Goal: Task Accomplishment & Management: Manage account settings

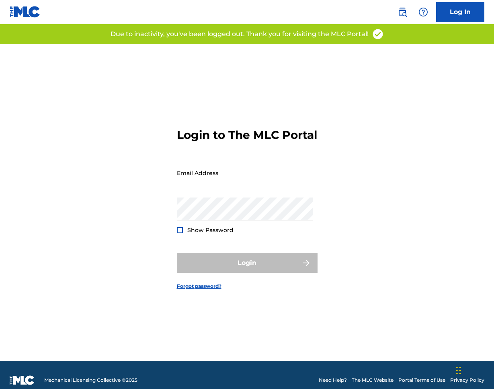
scroll to position [10, 0]
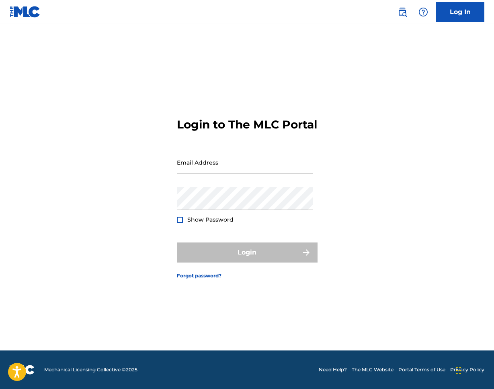
click at [246, 181] on div "Email Address" at bounding box center [245, 169] width 136 height 36
click at [253, 172] on input "Email Address" at bounding box center [245, 162] width 136 height 23
type input "[PERSON_NAME][EMAIL_ADDRESS][PERSON_NAME][DOMAIN_NAME]"
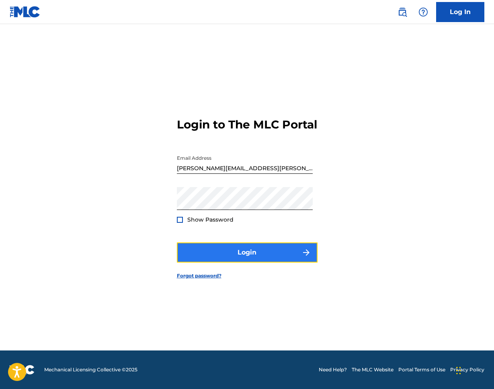
click at [274, 263] on button "Login" at bounding box center [247, 253] width 141 height 20
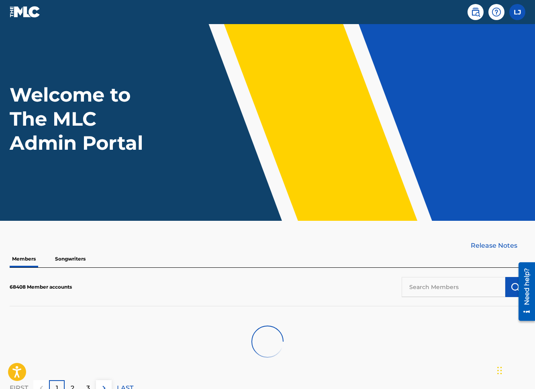
scroll to position [58, 0]
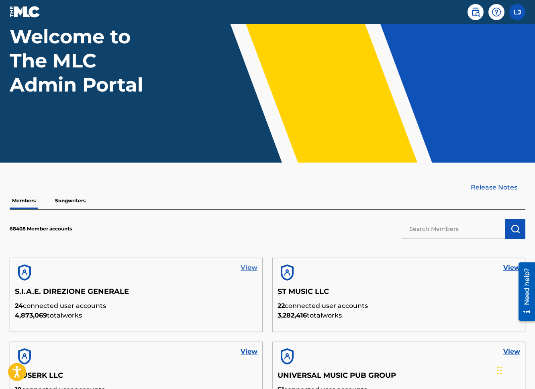
click at [245, 271] on link "View" at bounding box center [249, 268] width 17 height 10
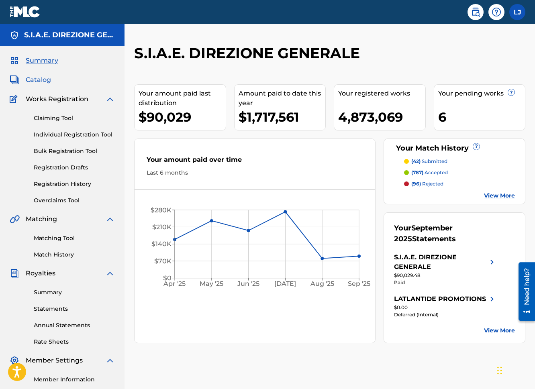
click at [47, 80] on span "Catalog" at bounding box center [38, 80] width 25 height 10
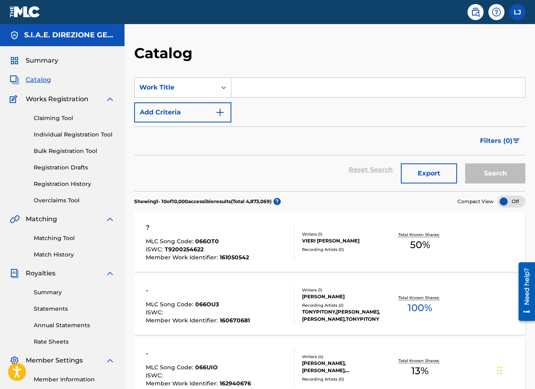
click at [150, 231] on div "?" at bounding box center [197, 228] width 103 height 10
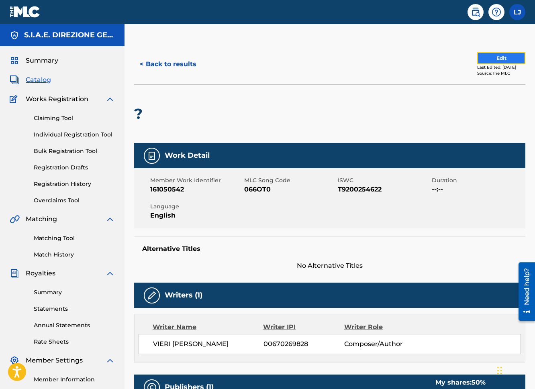
click at [482, 60] on button "Edit" at bounding box center [501, 58] width 48 height 12
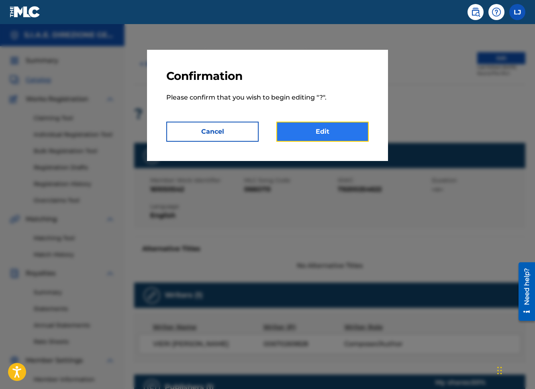
click at [307, 133] on link "Edit" at bounding box center [322, 132] width 92 height 20
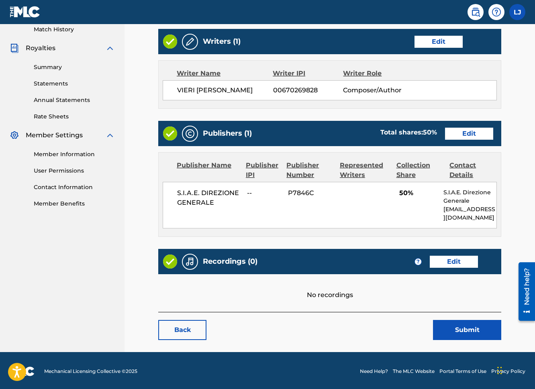
scroll to position [227, 0]
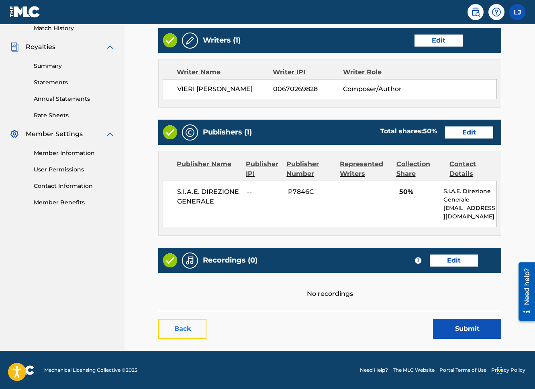
click at [186, 325] on link "Back" at bounding box center [182, 329] width 48 height 20
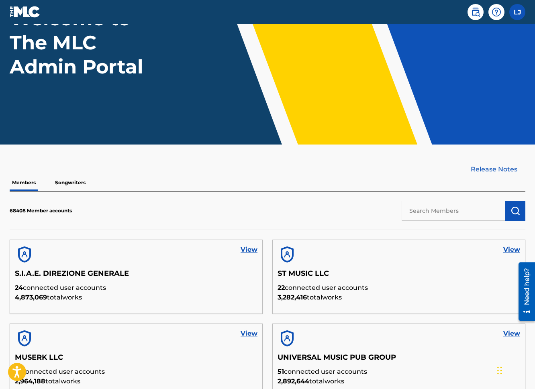
scroll to position [84, 0]
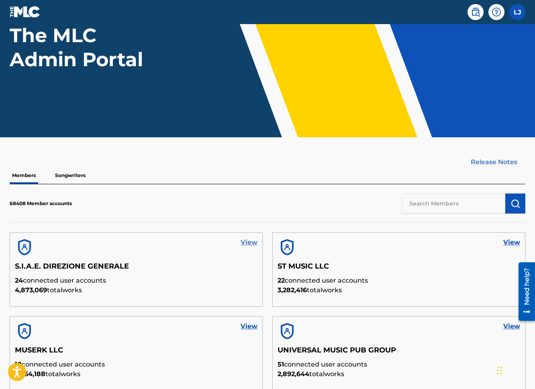
click at [251, 242] on link "View" at bounding box center [249, 243] width 17 height 10
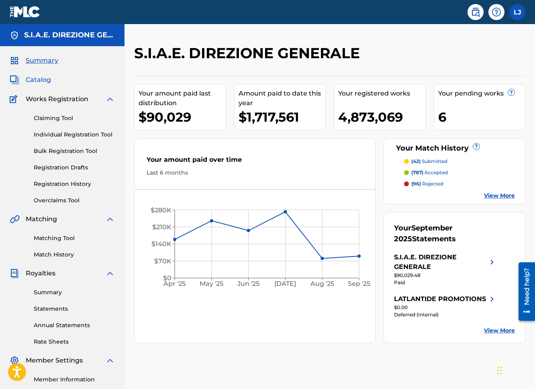
click at [50, 78] on span "Catalog" at bounding box center [38, 80] width 25 height 10
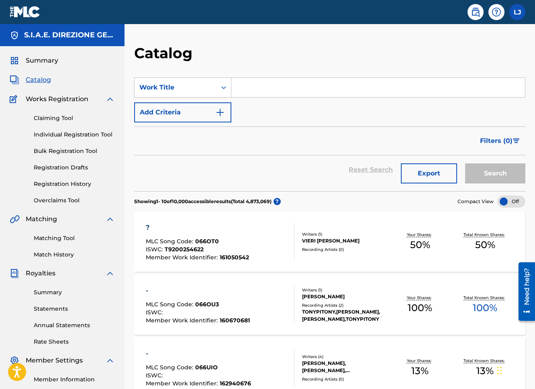
click at [148, 227] on div "?" at bounding box center [197, 228] width 103 height 10
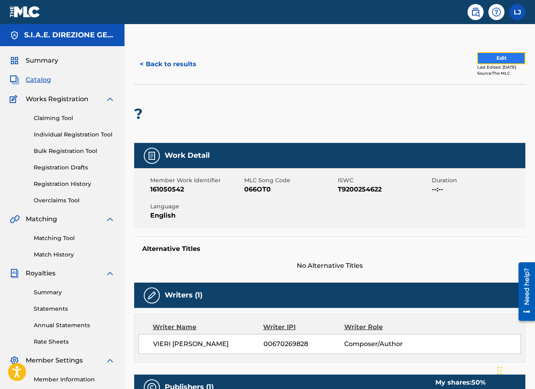
click at [484, 56] on button "Edit" at bounding box center [501, 58] width 48 height 12
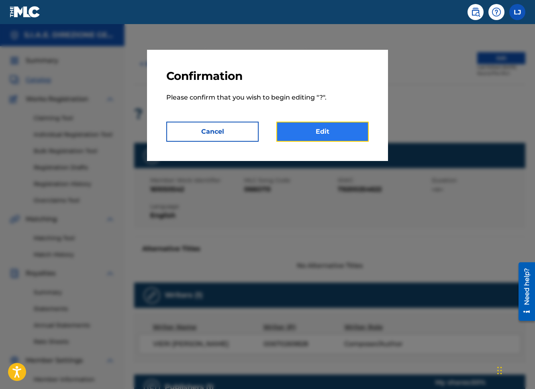
click at [320, 133] on link "Edit" at bounding box center [322, 132] width 92 height 20
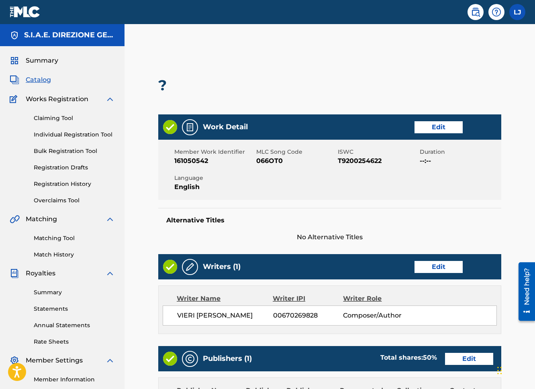
click at [194, 82] on div at bounding box center [210, 85] width 79 height 58
click at [74, 187] on link "Registration History" at bounding box center [74, 184] width 81 height 8
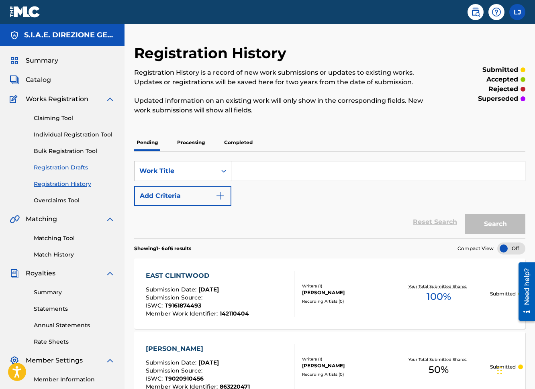
click at [68, 169] on link "Registration Drafts" at bounding box center [74, 167] width 81 height 8
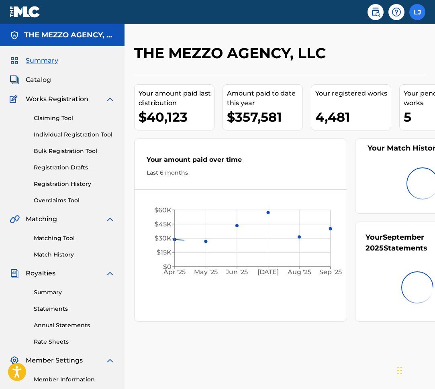
click at [413, 13] on label at bounding box center [417, 12] width 16 height 16
click at [417, 12] on input "LJ [PERSON_NAME] Jones [EMAIL_ADDRESS][PERSON_NAME][DOMAIN_NAME] Profile Log out" at bounding box center [417, 12] width 0 height 0
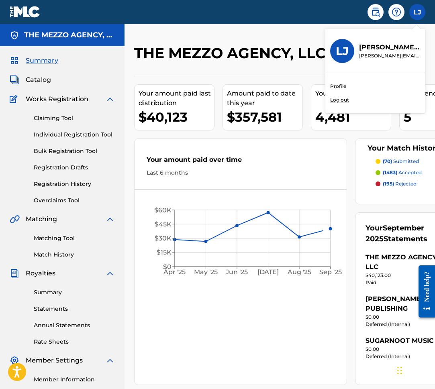
click at [336, 97] on p "Log out" at bounding box center [339, 99] width 19 height 7
click at [417, 12] on input "LJ [PERSON_NAME] Jones [EMAIL_ADDRESS][PERSON_NAME][DOMAIN_NAME] Profile Log out" at bounding box center [417, 12] width 0 height 0
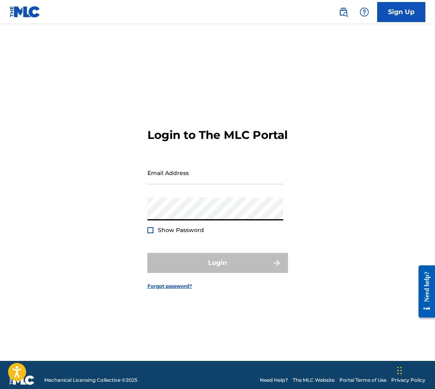
click at [153, 234] on div "Show Password" at bounding box center [175, 230] width 57 height 8
click at [152, 233] on div at bounding box center [150, 230] width 6 height 6
click at [152, 233] on img at bounding box center [150, 230] width 4 height 4
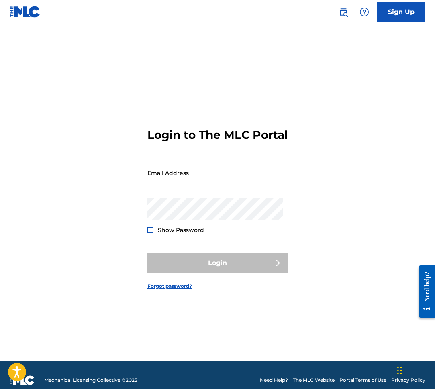
click at [152, 233] on div at bounding box center [150, 230] width 6 height 6
click at [152, 233] on img at bounding box center [150, 230] width 4 height 4
click at [229, 192] on div "Email Address" at bounding box center [215, 179] width 136 height 36
click at [233, 184] on input "Email Address" at bounding box center [215, 172] width 136 height 23
click at [203, 179] on input "Email Address" at bounding box center [215, 172] width 136 height 23
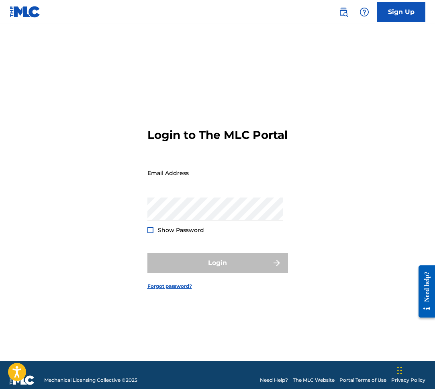
type input "[PERSON_NAME][EMAIL_ADDRESS][PERSON_NAME][DOMAIN_NAME]"
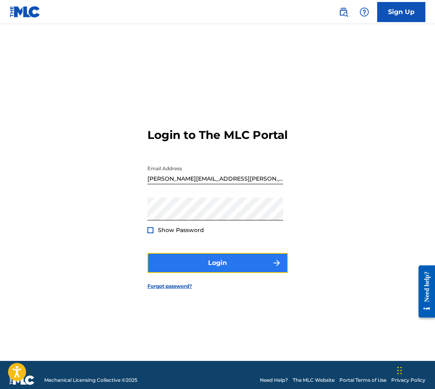
click at [223, 273] on button "Login" at bounding box center [217, 263] width 141 height 20
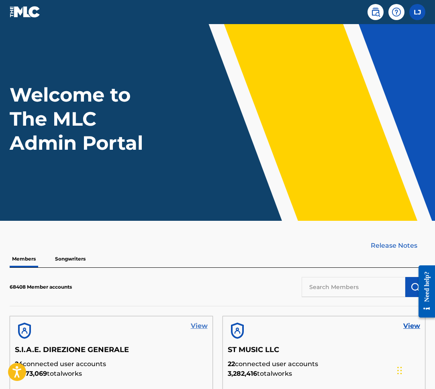
click at [202, 326] on link "View" at bounding box center [199, 326] width 17 height 10
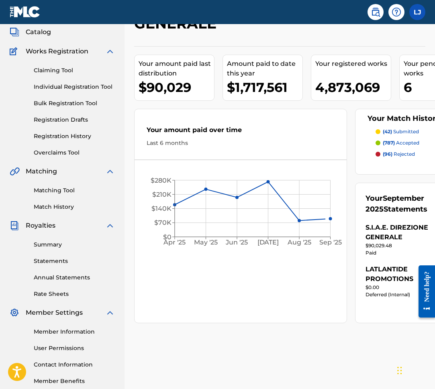
scroll to position [54, 0]
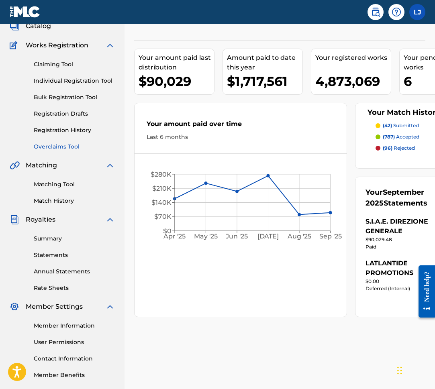
click at [67, 145] on link "Overclaims Tool" at bounding box center [74, 147] width 81 height 8
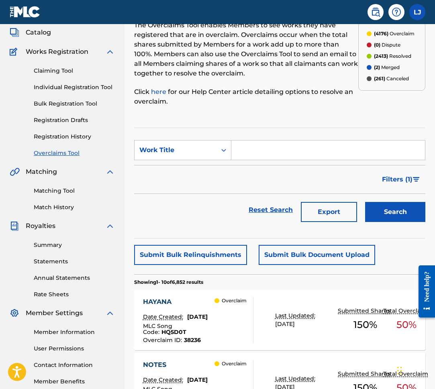
scroll to position [48, 0]
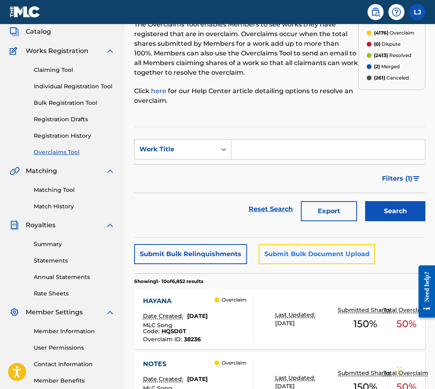
click at [317, 263] on button "Submit Bulk Document Upload" at bounding box center [317, 254] width 116 height 20
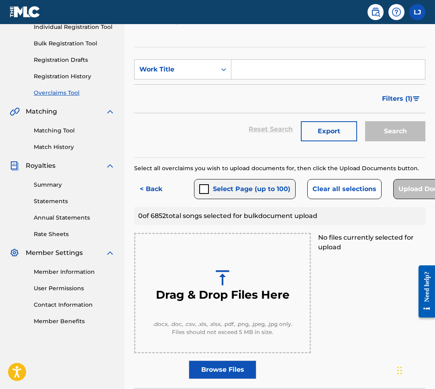
scroll to position [108, 0]
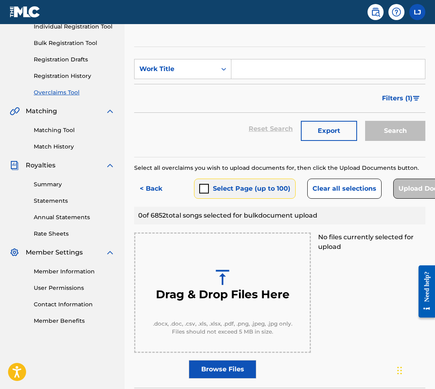
click at [233, 187] on button "Select Page (up to 100)" at bounding box center [245, 189] width 102 height 20
click at [155, 184] on button "< Back" at bounding box center [158, 189] width 48 height 20
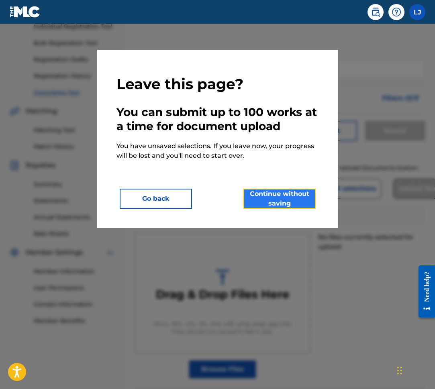
click at [257, 196] on button "Continue without saving" at bounding box center [279, 199] width 72 height 20
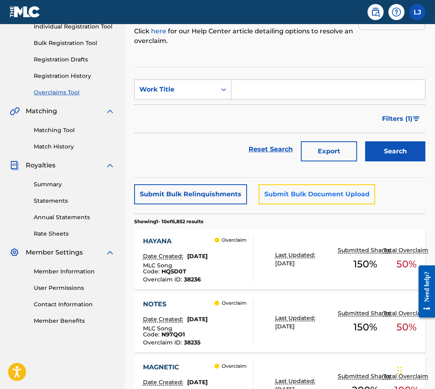
click at [290, 197] on button "Submit Bulk Document Upload" at bounding box center [317, 194] width 116 height 20
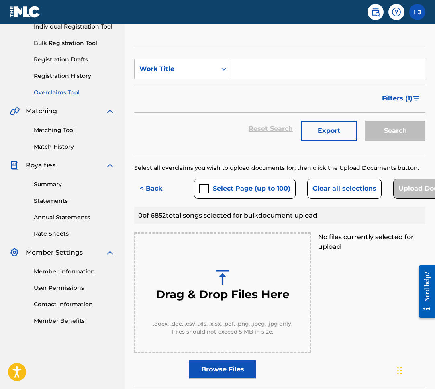
click at [245, 286] on div "Drag & Drop Files Here" at bounding box center [222, 285] width 142 height 70
click at [228, 367] on label "Browse Files" at bounding box center [222, 369] width 67 height 18
click at [0, 0] on input "Browse Files" at bounding box center [0, 0] width 0 height 0
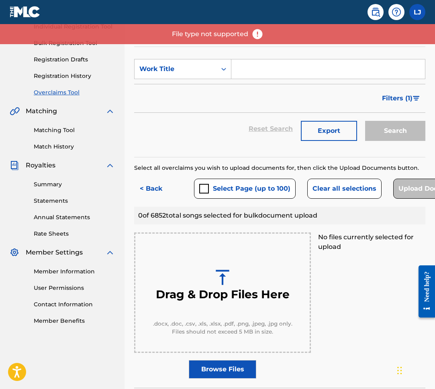
click at [223, 376] on label "Browse Files" at bounding box center [222, 369] width 67 height 18
click at [0, 0] on input "Browse Files" at bounding box center [0, 0] width 0 height 0
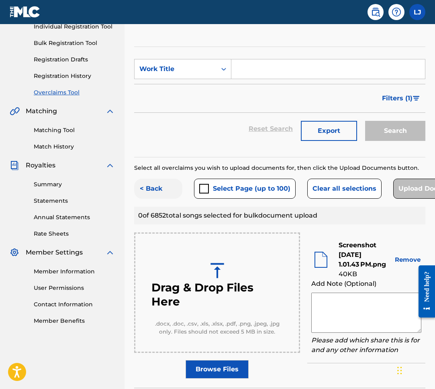
click at [157, 190] on button "< Back" at bounding box center [158, 189] width 48 height 20
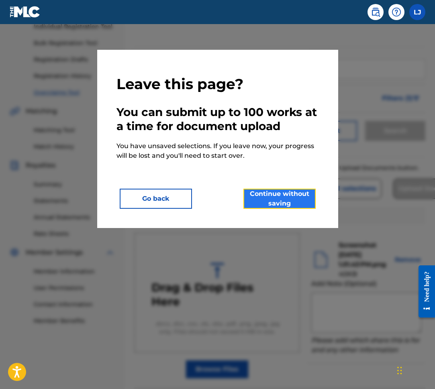
click at [290, 200] on button "Continue without saving" at bounding box center [279, 199] width 72 height 20
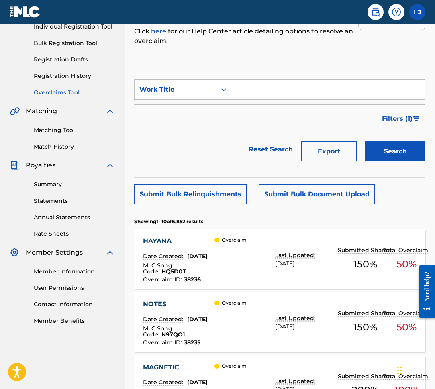
scroll to position [0, 0]
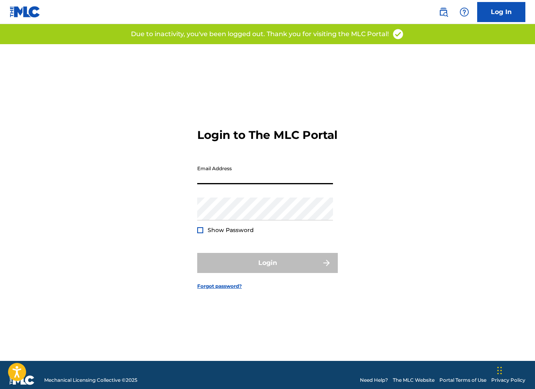
click at [253, 184] on input "Email Address" at bounding box center [265, 172] width 136 height 23
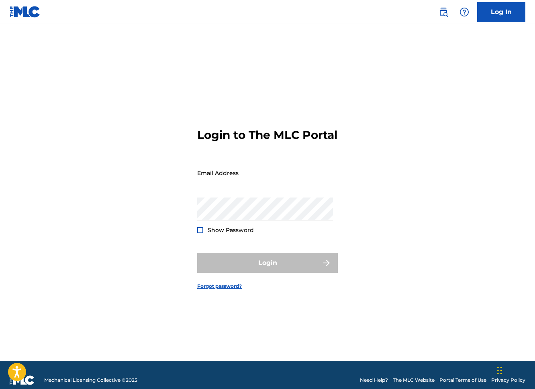
type input "[PERSON_NAME][EMAIL_ADDRESS][PERSON_NAME][DOMAIN_NAME]"
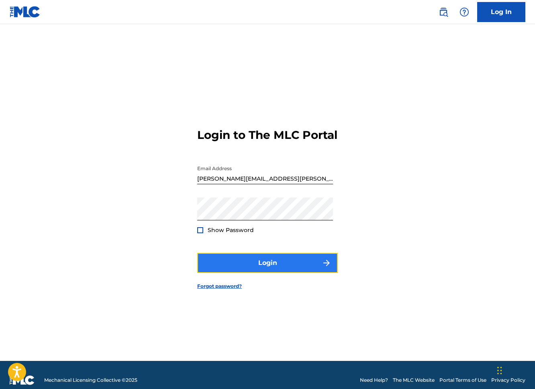
click at [259, 273] on button "Login" at bounding box center [267, 263] width 141 height 20
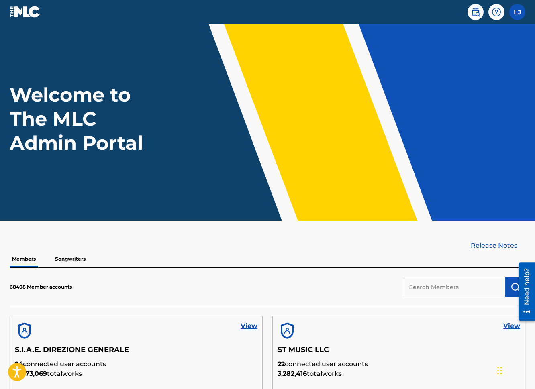
click at [240, 326] on div "View" at bounding box center [136, 331] width 252 height 29
click at [245, 326] on link "View" at bounding box center [249, 326] width 17 height 10
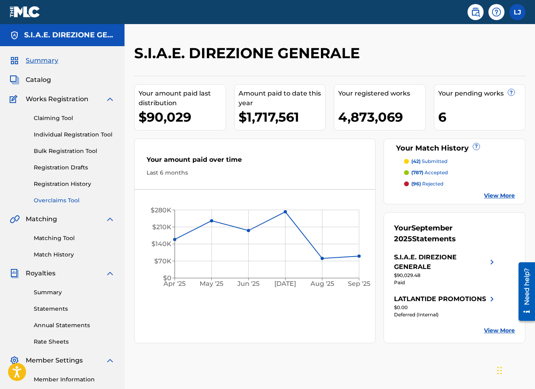
click at [51, 200] on link "Overclaims Tool" at bounding box center [74, 200] width 81 height 8
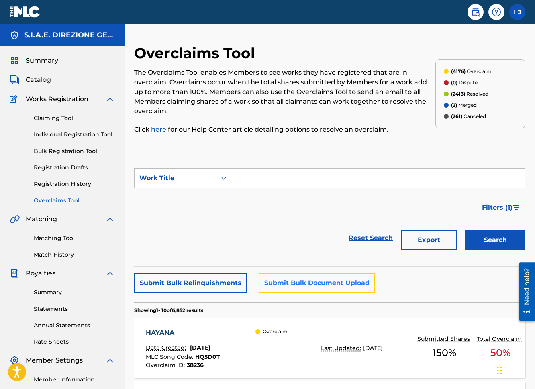
click at [295, 280] on button "Submit Bulk Document Upload" at bounding box center [317, 283] width 116 height 20
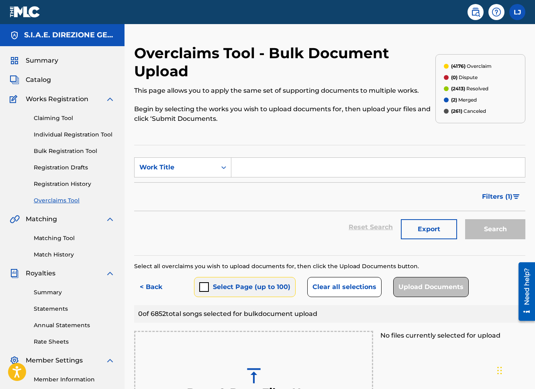
click at [219, 289] on button "Select Page (up to 100)" at bounding box center [245, 287] width 102 height 20
click at [151, 290] on button "< Back" at bounding box center [158, 287] width 48 height 20
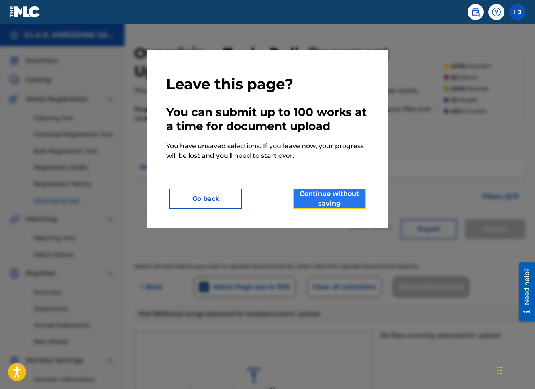
click at [325, 200] on button "Continue without saving" at bounding box center [329, 199] width 72 height 20
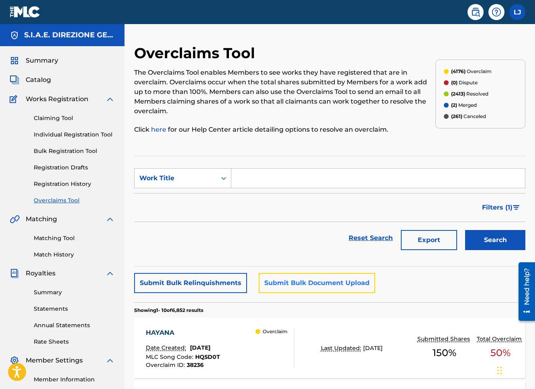
click at [306, 286] on button "Submit Bulk Document Upload" at bounding box center [317, 283] width 116 height 20
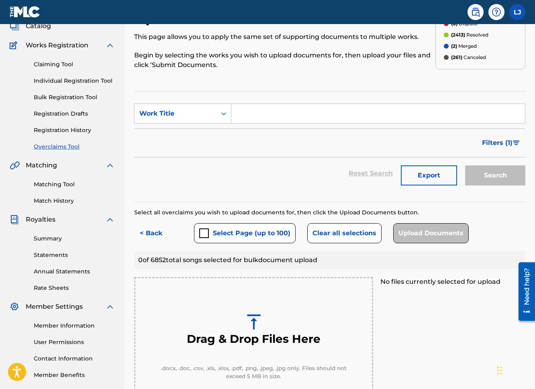
scroll to position [112, 0]
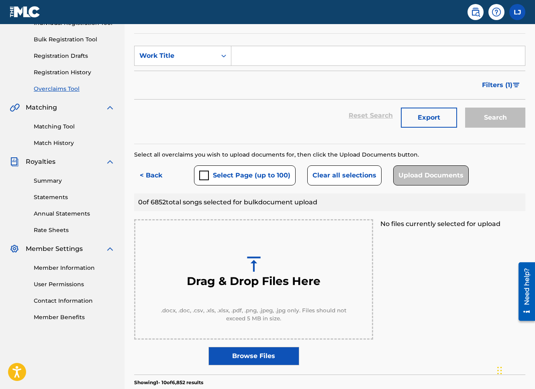
click at [286, 357] on label "Browse Files" at bounding box center [253, 356] width 91 height 18
click at [0, 0] on input "Browse Files" at bounding box center [0, 0] width 0 height 0
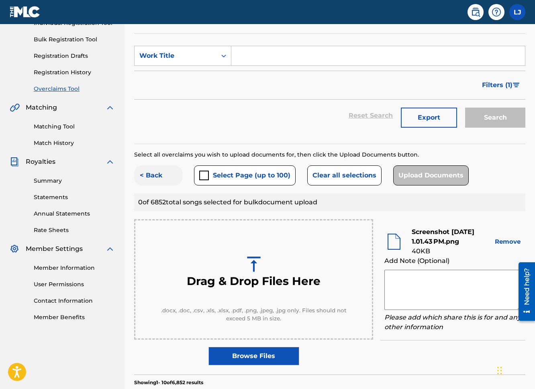
click at [147, 176] on button "< Back" at bounding box center [158, 176] width 48 height 20
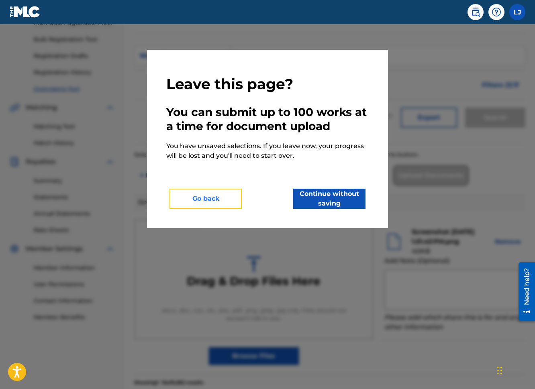
click at [213, 202] on button "Go back" at bounding box center [206, 199] width 72 height 20
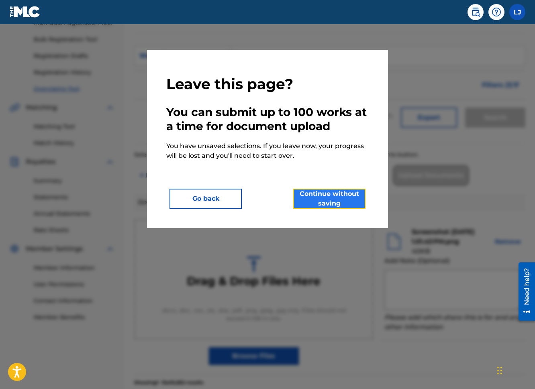
click at [349, 195] on button "Continue without saving" at bounding box center [329, 199] width 72 height 20
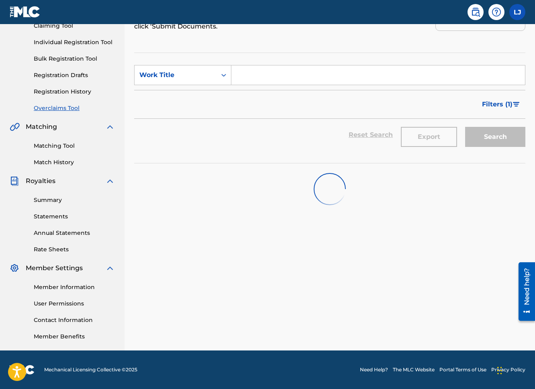
scroll to position [92, 0]
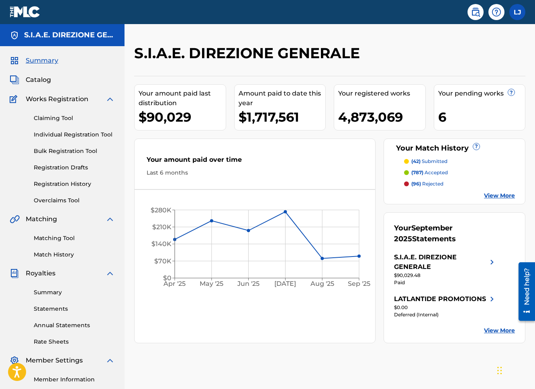
click at [31, 18] on link at bounding box center [25, 12] width 31 height 24
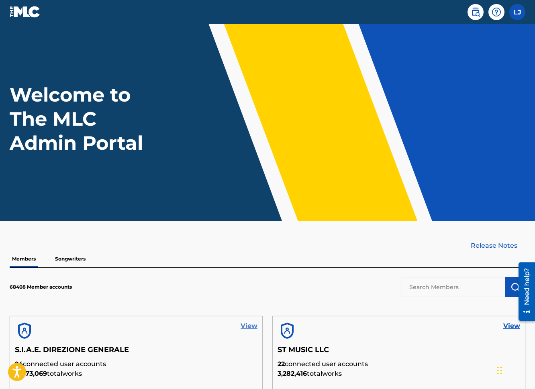
click at [245, 326] on link "View" at bounding box center [249, 326] width 17 height 10
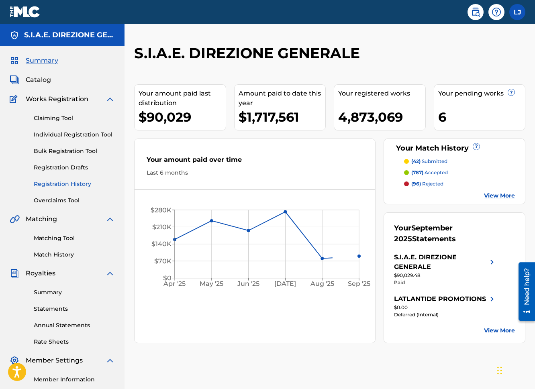
click at [66, 182] on link "Registration History" at bounding box center [74, 184] width 81 height 8
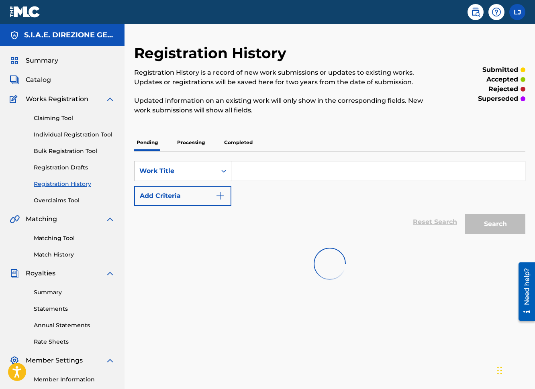
click at [238, 143] on p "Completed" at bounding box center [238, 142] width 33 height 17
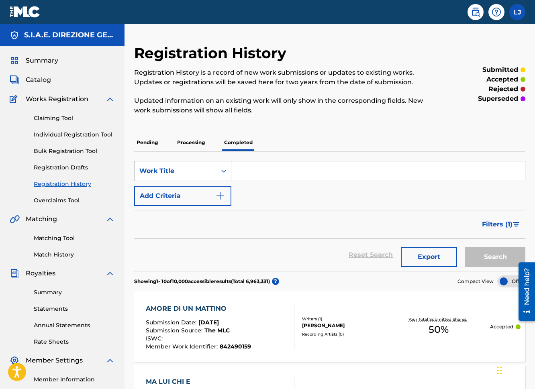
click at [346, 171] on input "Search Form" at bounding box center [378, 170] width 294 height 19
type input "hello"
click at [479, 253] on button "Search" at bounding box center [495, 257] width 60 height 20
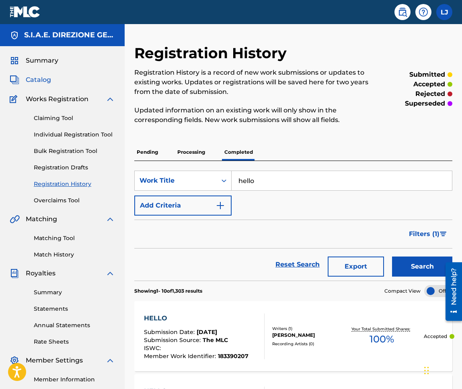
click at [38, 79] on span "Catalog" at bounding box center [38, 80] width 25 height 10
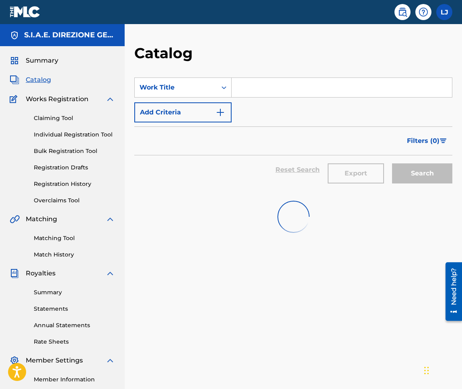
click at [264, 85] on input "Search Form" at bounding box center [341, 87] width 220 height 19
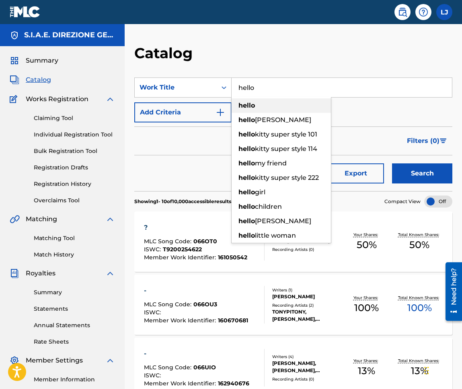
type input "hello"
click at [270, 102] on div "hello" at bounding box center [280, 105] width 99 height 14
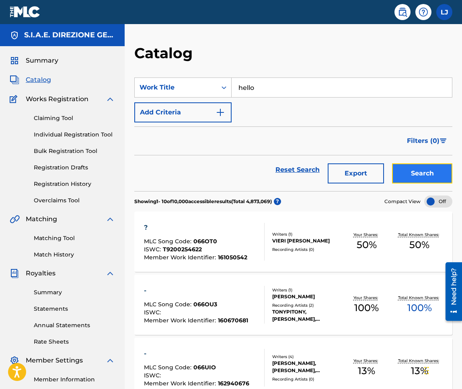
click at [422, 175] on button "Search" at bounding box center [422, 173] width 60 height 20
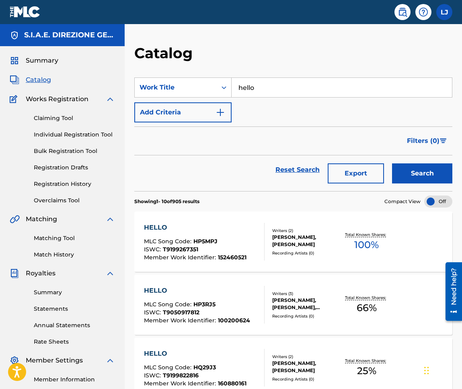
click at [157, 224] on div "HELLO" at bounding box center [195, 228] width 102 height 10
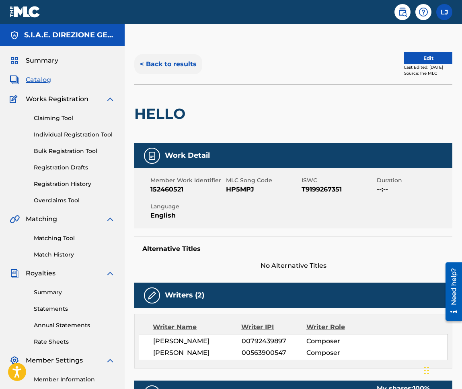
click at [171, 61] on button "< Back to results" at bounding box center [168, 64] width 68 height 20
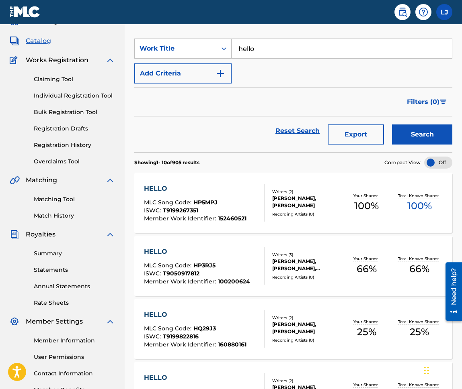
scroll to position [50, 0]
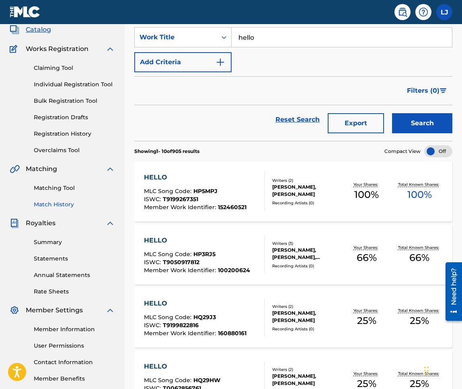
click at [69, 205] on link "Match History" at bounding box center [74, 204] width 81 height 8
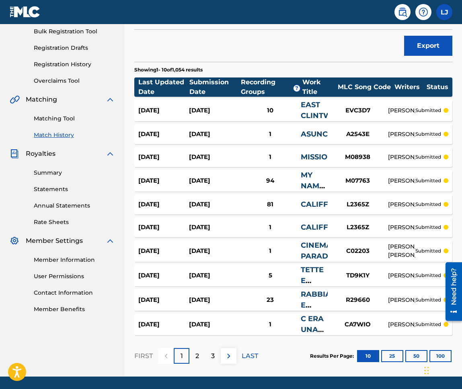
scroll to position [146, 0]
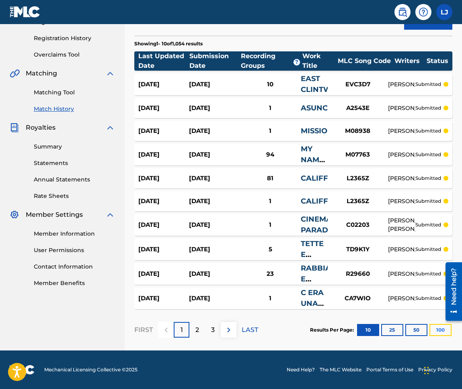
click at [439, 332] on button "100" at bounding box center [440, 330] width 22 height 12
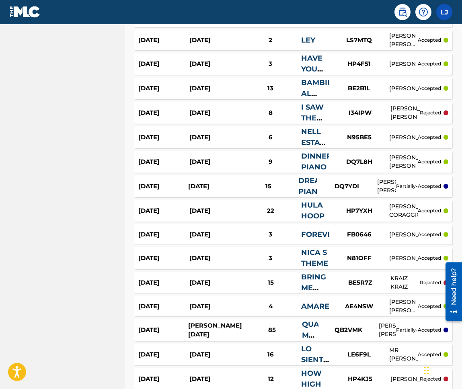
scroll to position [2329, 0]
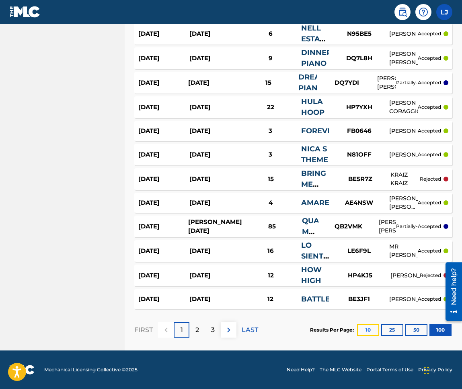
click at [366, 333] on button "10" at bounding box center [368, 330] width 22 height 12
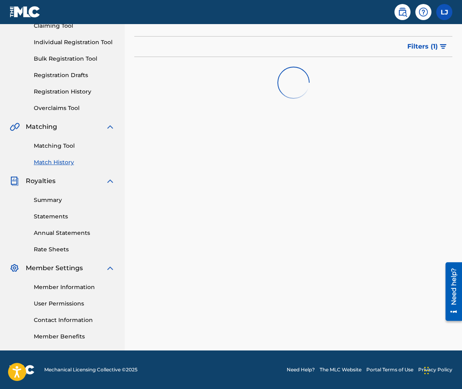
scroll to position [146, 0]
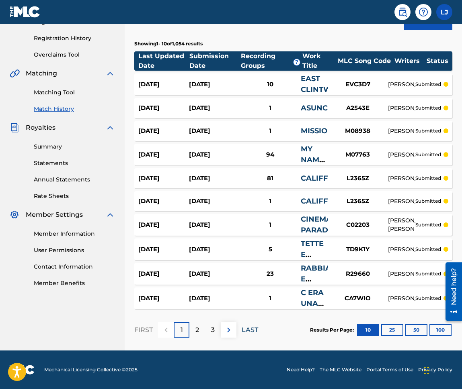
click at [253, 333] on p "LAST" at bounding box center [249, 330] width 16 height 10
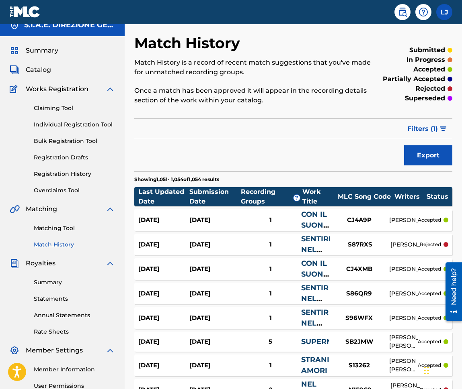
scroll to position [12, 0]
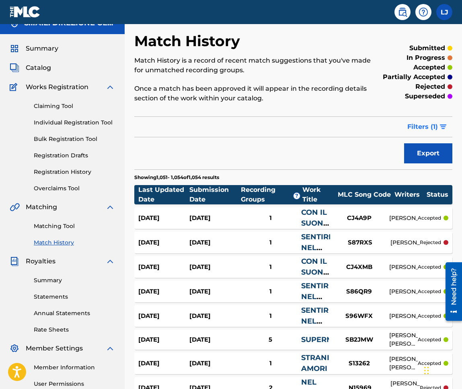
click at [443, 125] on img "submit" at bounding box center [442, 127] width 7 height 5
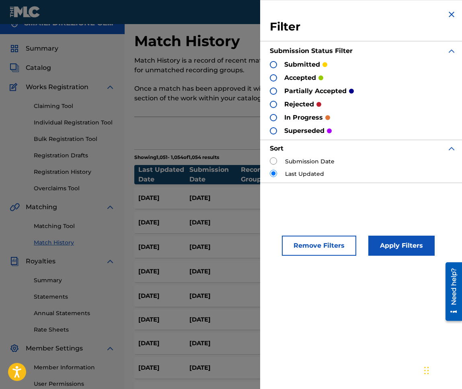
click at [274, 92] on div at bounding box center [273, 91] width 7 height 7
click at [400, 244] on button "Apply Filters" at bounding box center [401, 246] width 66 height 20
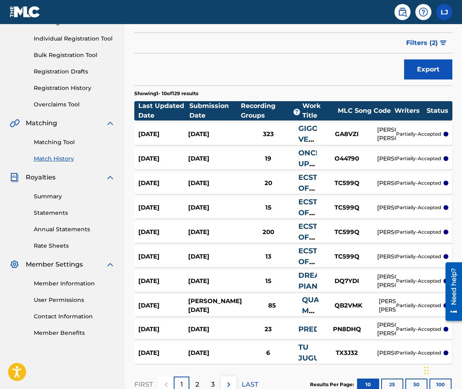
scroll to position [151, 0]
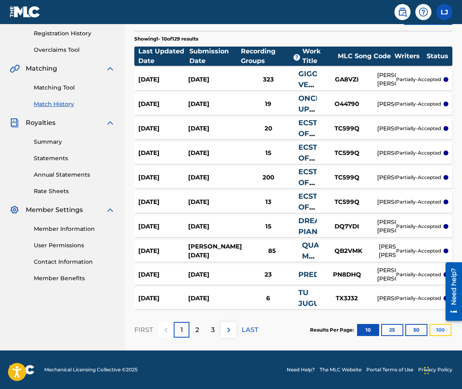
click at [436, 329] on button "100" at bounding box center [440, 330] width 22 height 12
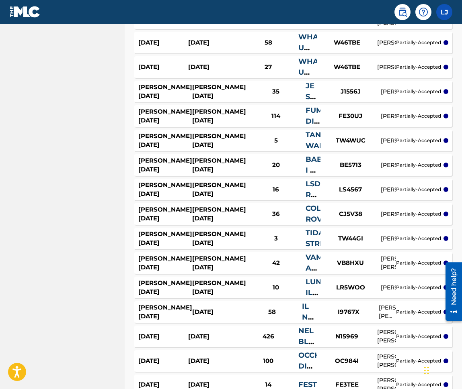
scroll to position [2333, 0]
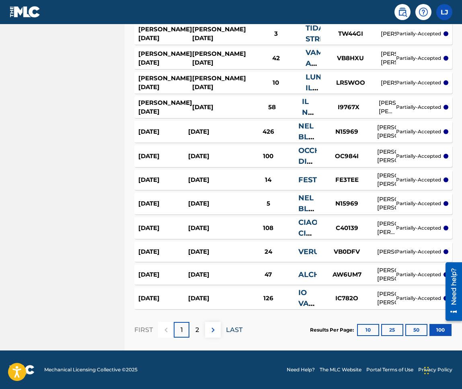
click at [231, 334] on p "LAST" at bounding box center [234, 330] width 16 height 10
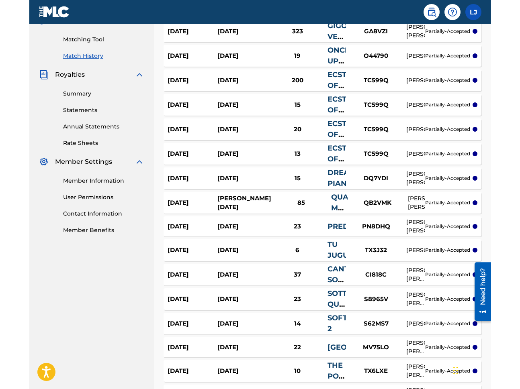
scroll to position [0, 0]
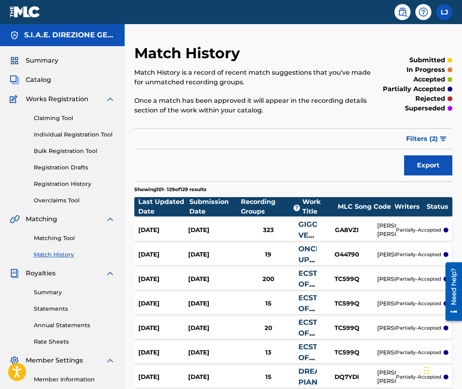
click at [202, 190] on p "Showing 101 - 129 of 129 results" at bounding box center [170, 189] width 72 height 7
click at [185, 187] on p "Showing 101 - 129 of 129 results" at bounding box center [170, 189] width 72 height 7
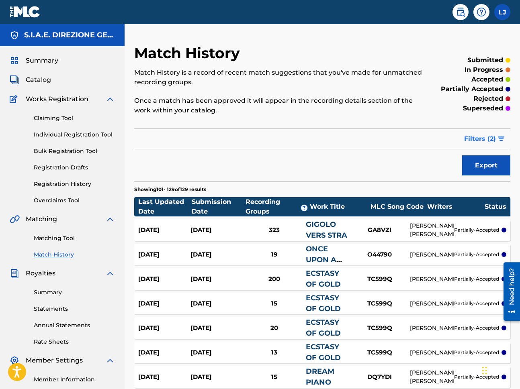
click at [494, 141] on span "Filters ( 2 )" at bounding box center [480, 139] width 32 height 10
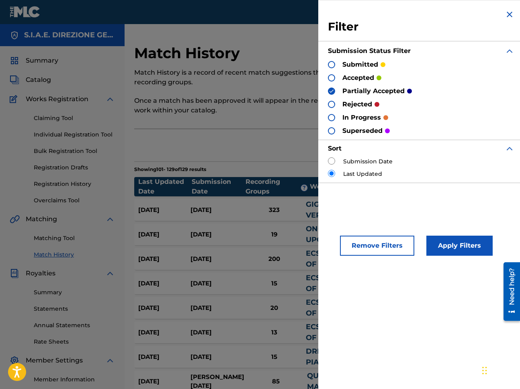
click at [331, 91] on img at bounding box center [332, 91] width 6 height 6
click at [457, 242] on button "Apply Filters" at bounding box center [459, 246] width 66 height 20
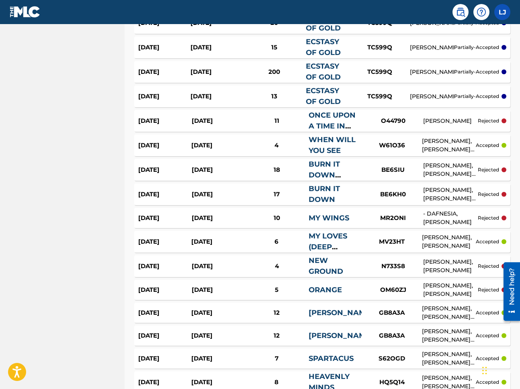
scroll to position [2316, 0]
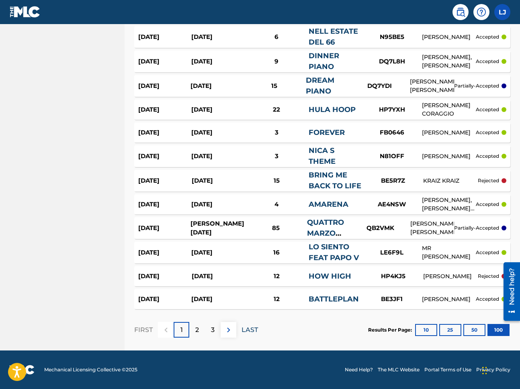
click at [251, 330] on p "LAST" at bounding box center [249, 330] width 16 height 10
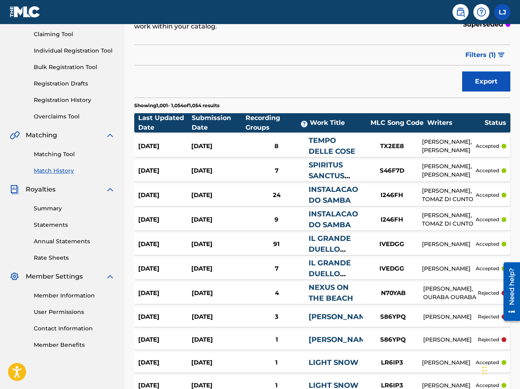
scroll to position [0, 0]
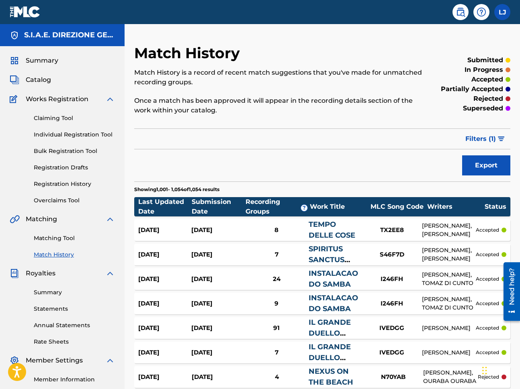
click at [28, 18] on link at bounding box center [25, 12] width 31 height 24
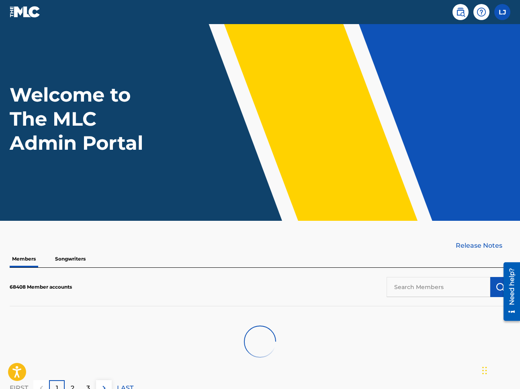
click at [74, 259] on p "Songwriters" at bounding box center [70, 259] width 35 height 17
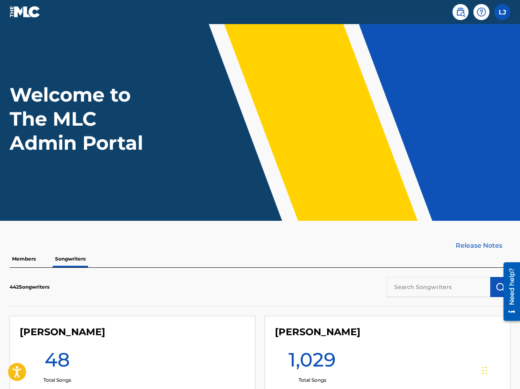
click at [25, 6] on link at bounding box center [25, 12] width 31 height 24
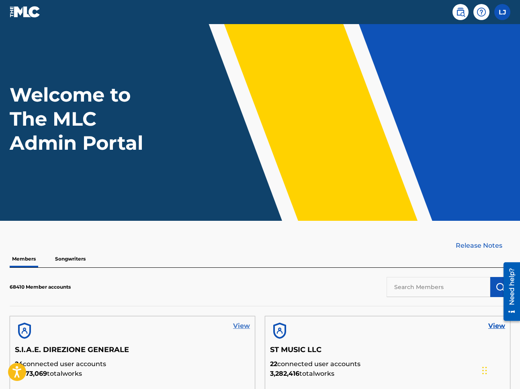
click at [243, 328] on link "View" at bounding box center [241, 326] width 17 height 10
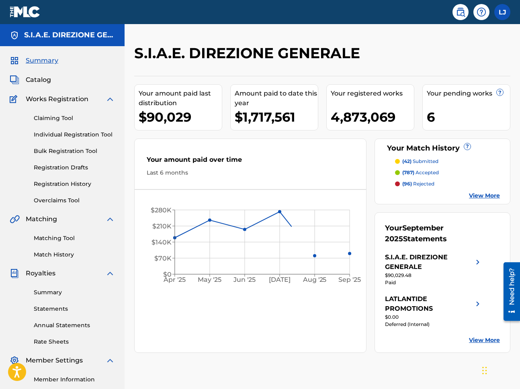
click at [112, 19] on nav "LJ LJ Lorin Jones lorin.jones@themlc.com Profile Log out" at bounding box center [260, 12] width 520 height 24
click at [499, 12] on label at bounding box center [502, 12] width 16 height 16
click at [502, 12] on input "LJ Lorin Jones lorin.jones@themlc.com Profile Log out" at bounding box center [502, 12] width 0 height 0
click at [15, 15] on img at bounding box center [25, 12] width 31 height 12
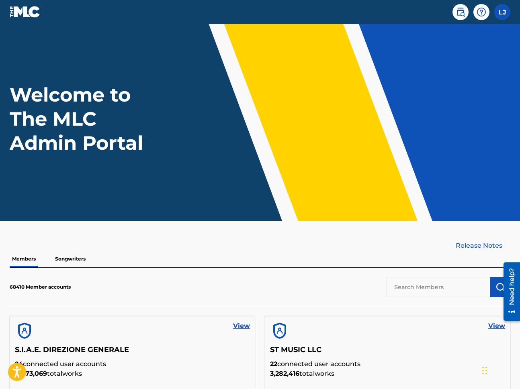
click at [78, 254] on p "Songwriters" at bounding box center [70, 259] width 35 height 17
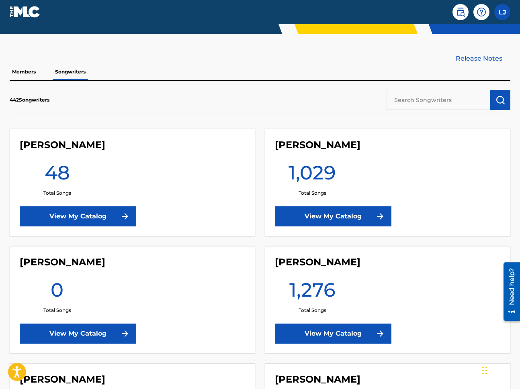
scroll to position [194, 0]
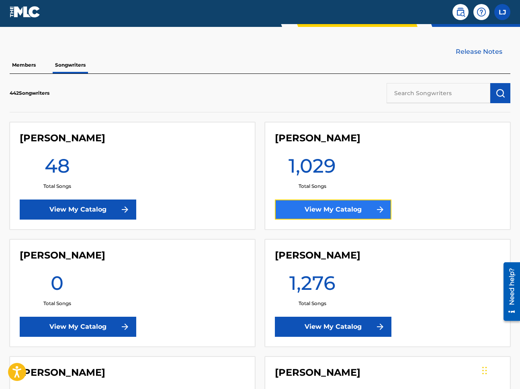
click at [340, 208] on link "View My Catalog" at bounding box center [333, 210] width 116 height 20
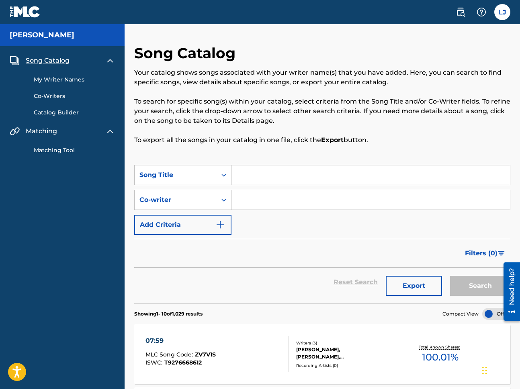
click at [57, 80] on link "My Writer Names" at bounding box center [74, 80] width 81 height 8
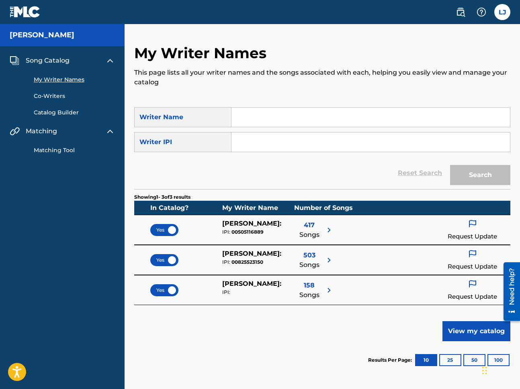
click at [455, 211] on div "In Catalog? My Writer Name Number of Songs" at bounding box center [322, 208] width 376 height 14
